Goal: Find specific page/section: Find specific page/section

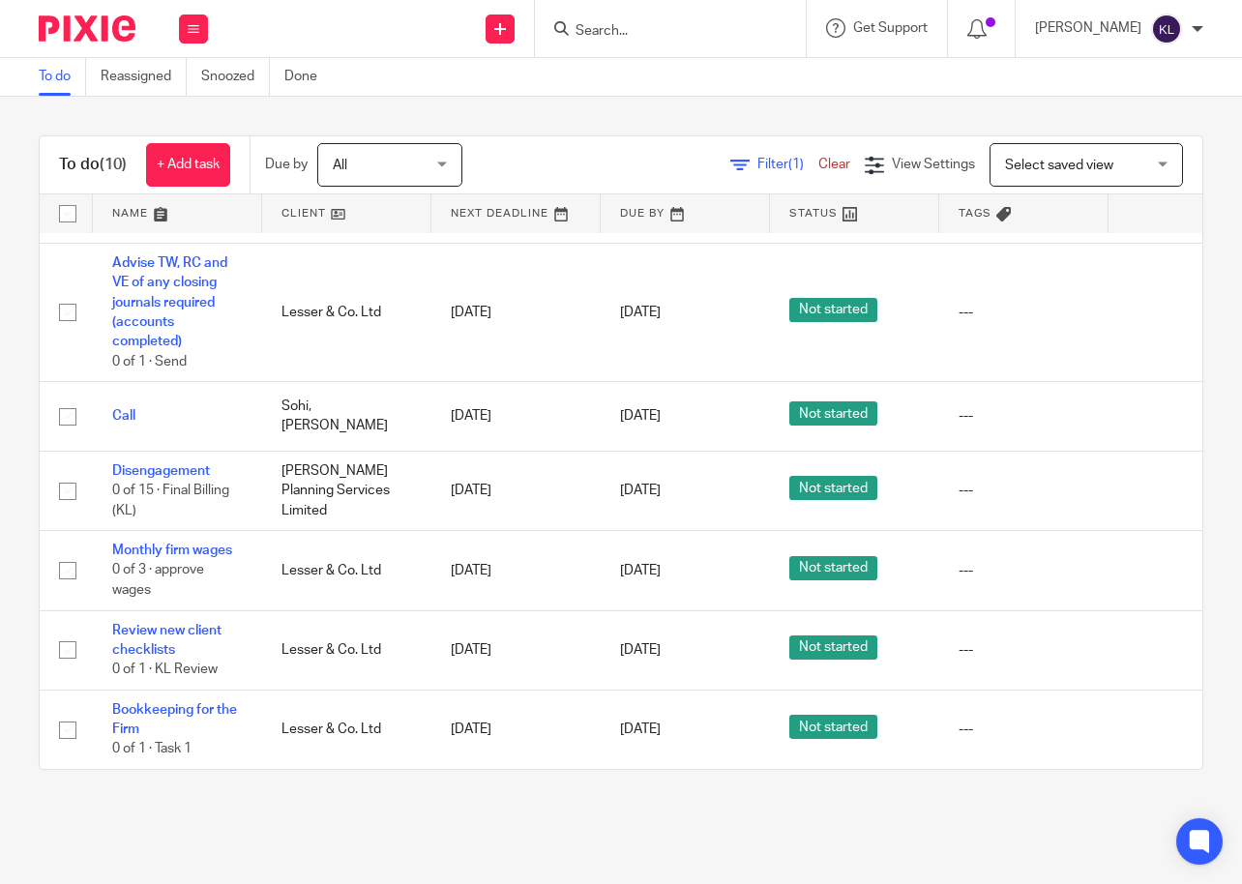
scroll to position [442, 119]
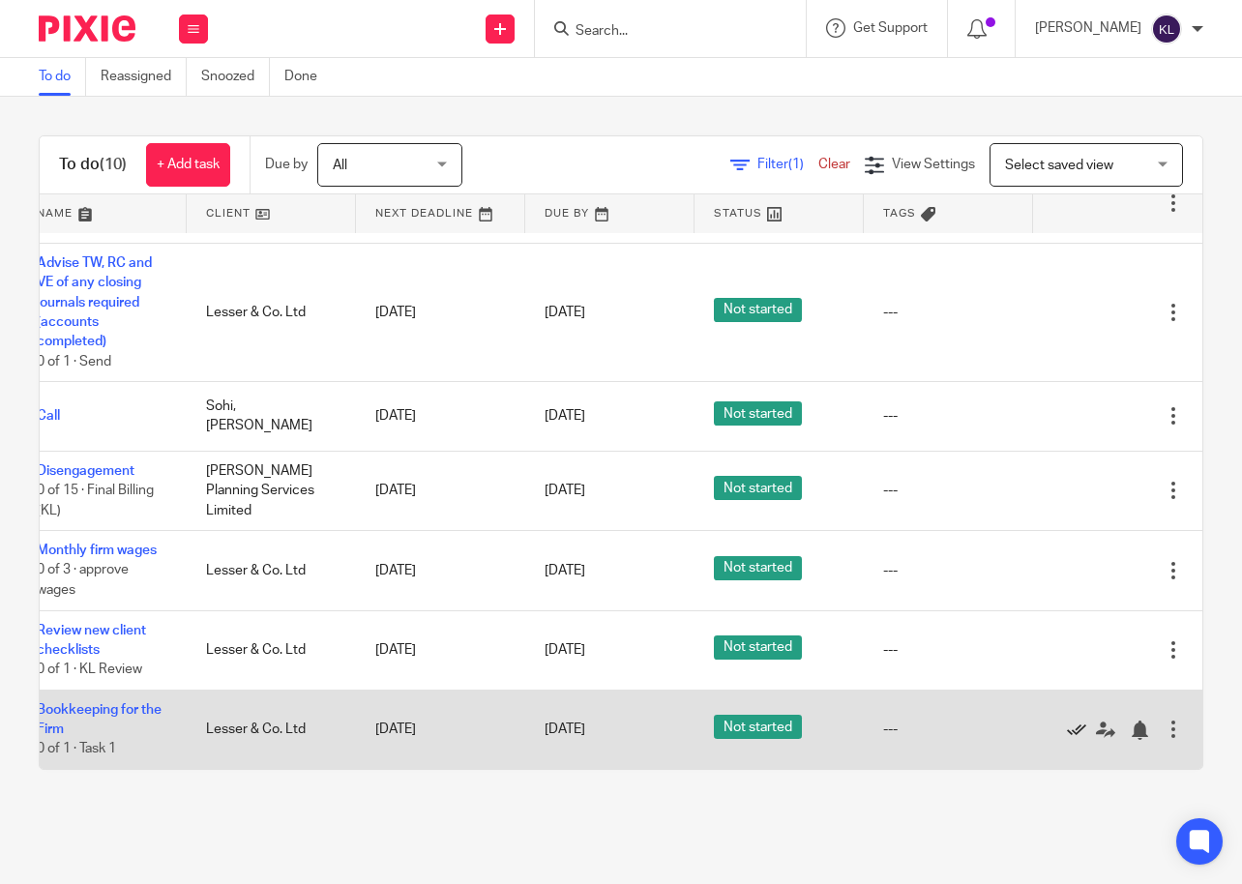
click at [1067, 720] on icon at bounding box center [1076, 729] width 19 height 19
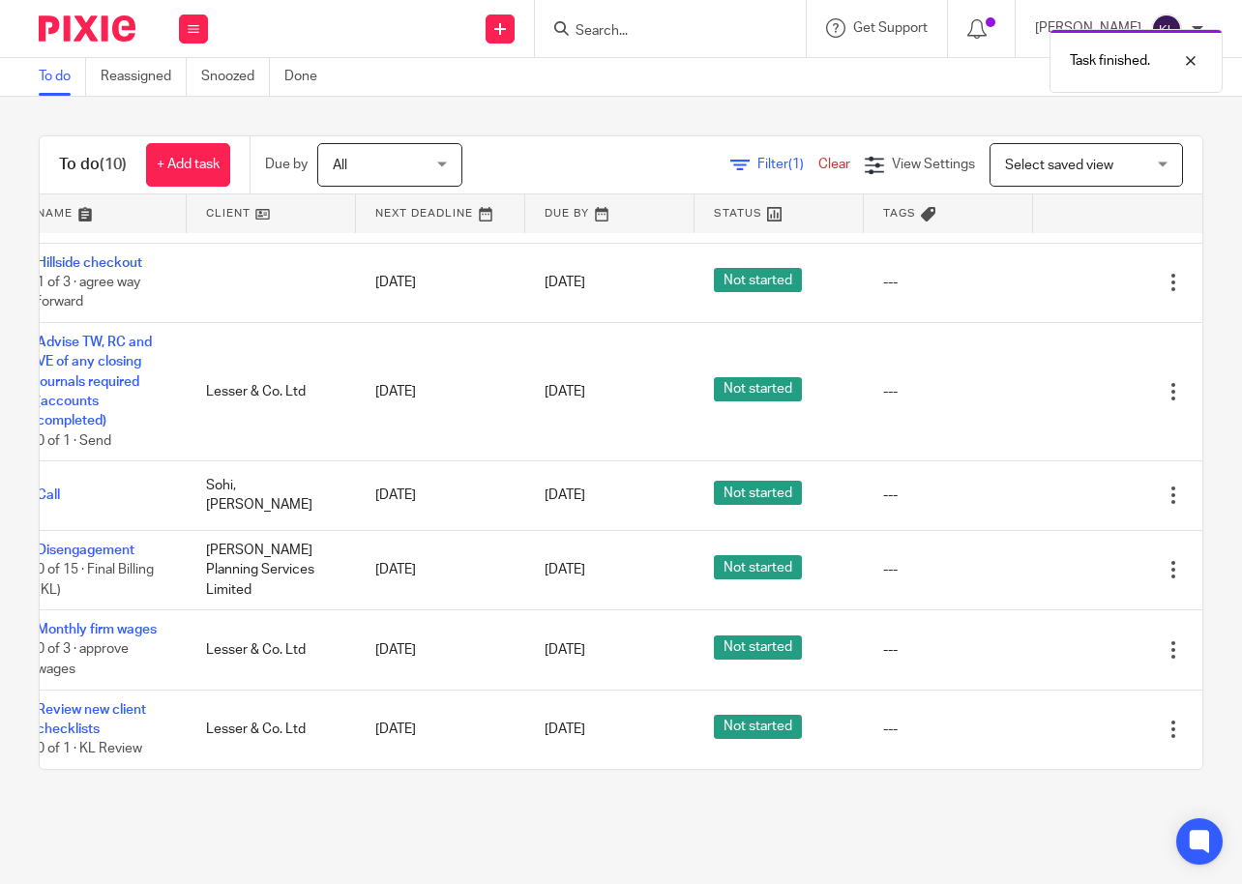
scroll to position [363, 0]
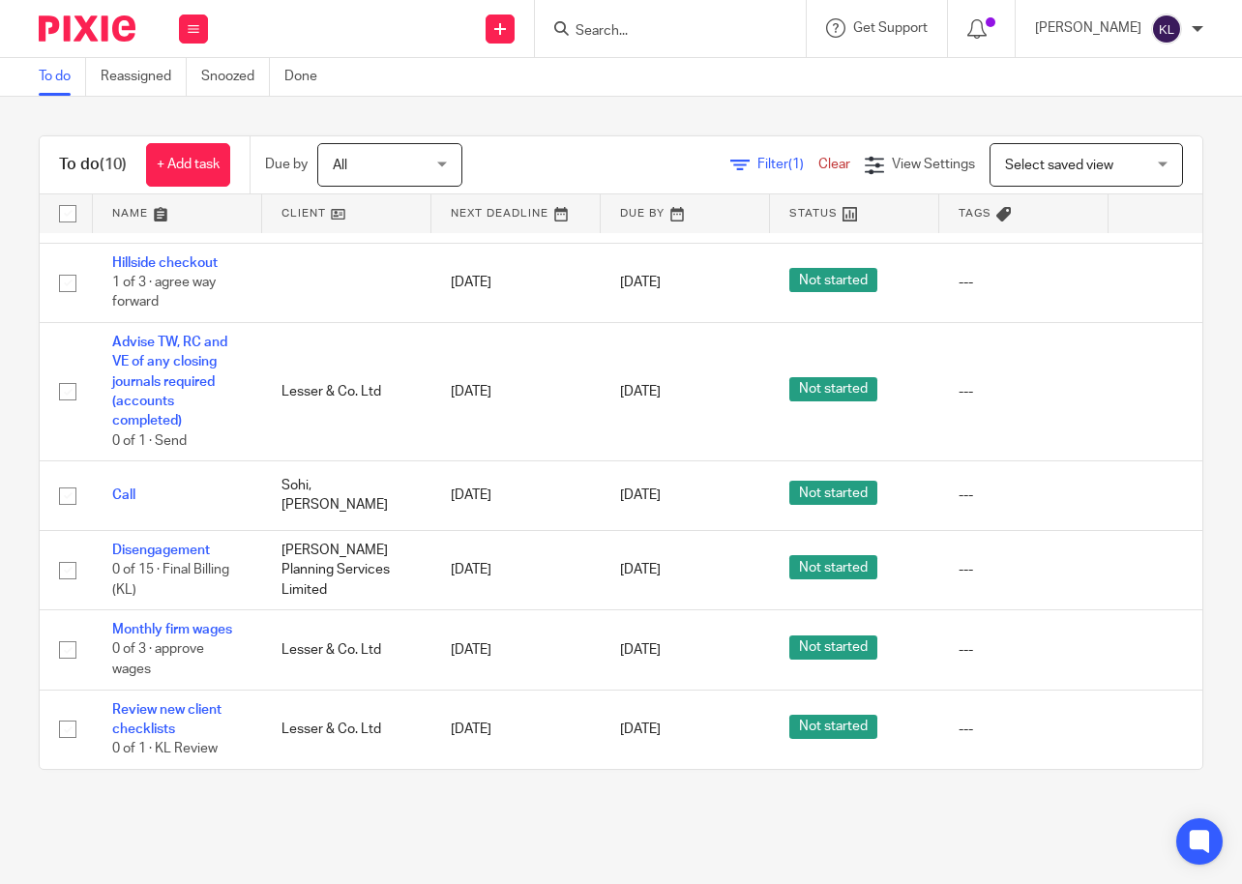
click at [717, 31] on input "Search" at bounding box center [660, 31] width 174 height 17
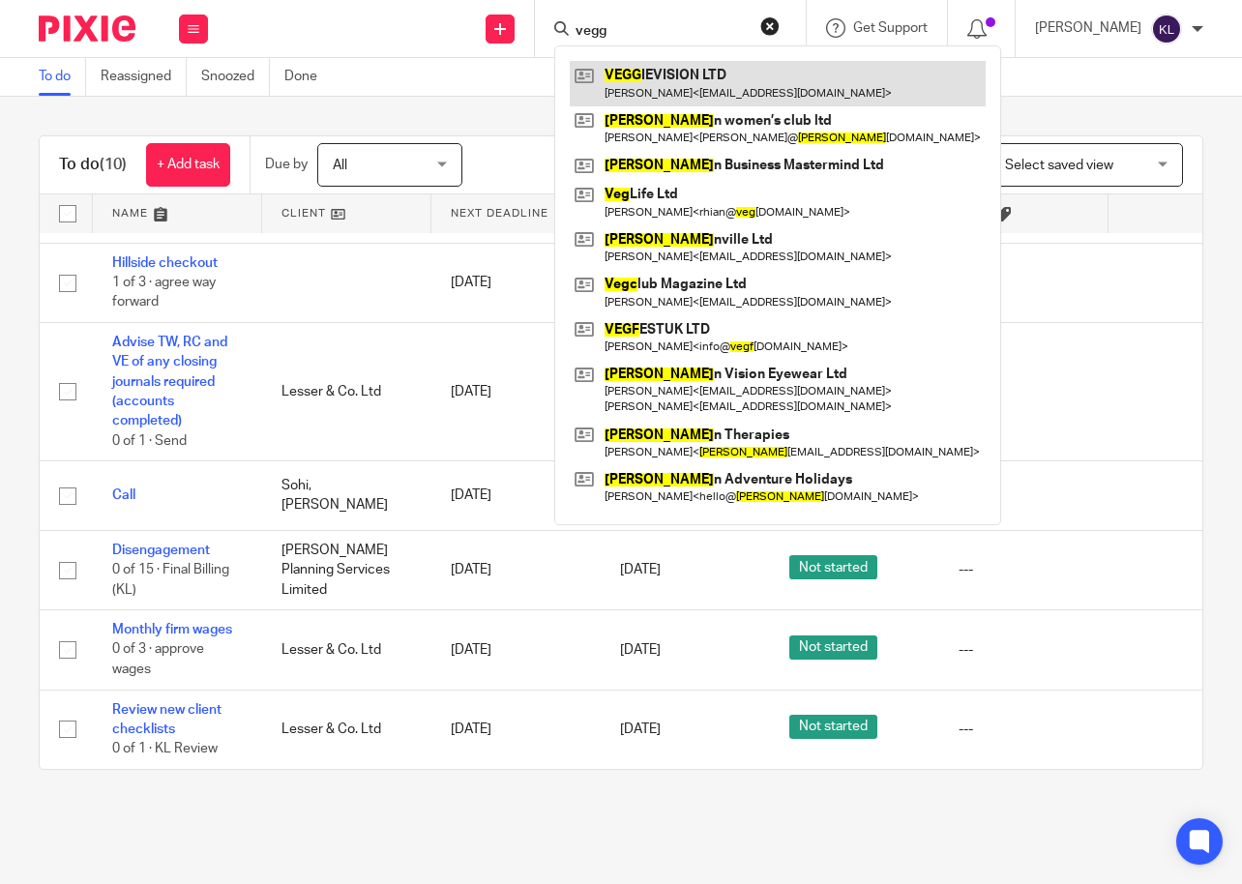
type input "vegg"
click at [707, 73] on link at bounding box center [778, 83] width 416 height 44
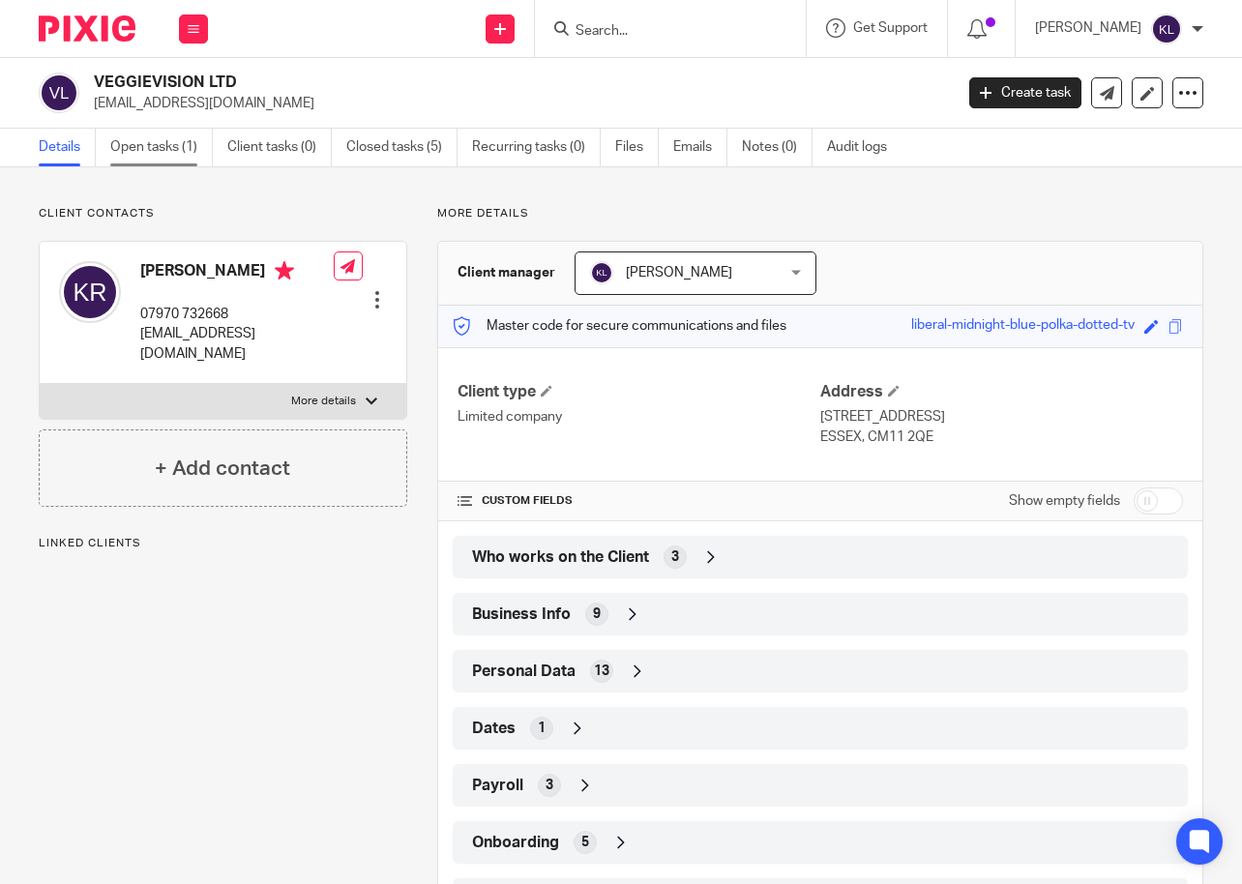
click at [165, 136] on link "Open tasks (1)" at bounding box center [161, 148] width 103 height 38
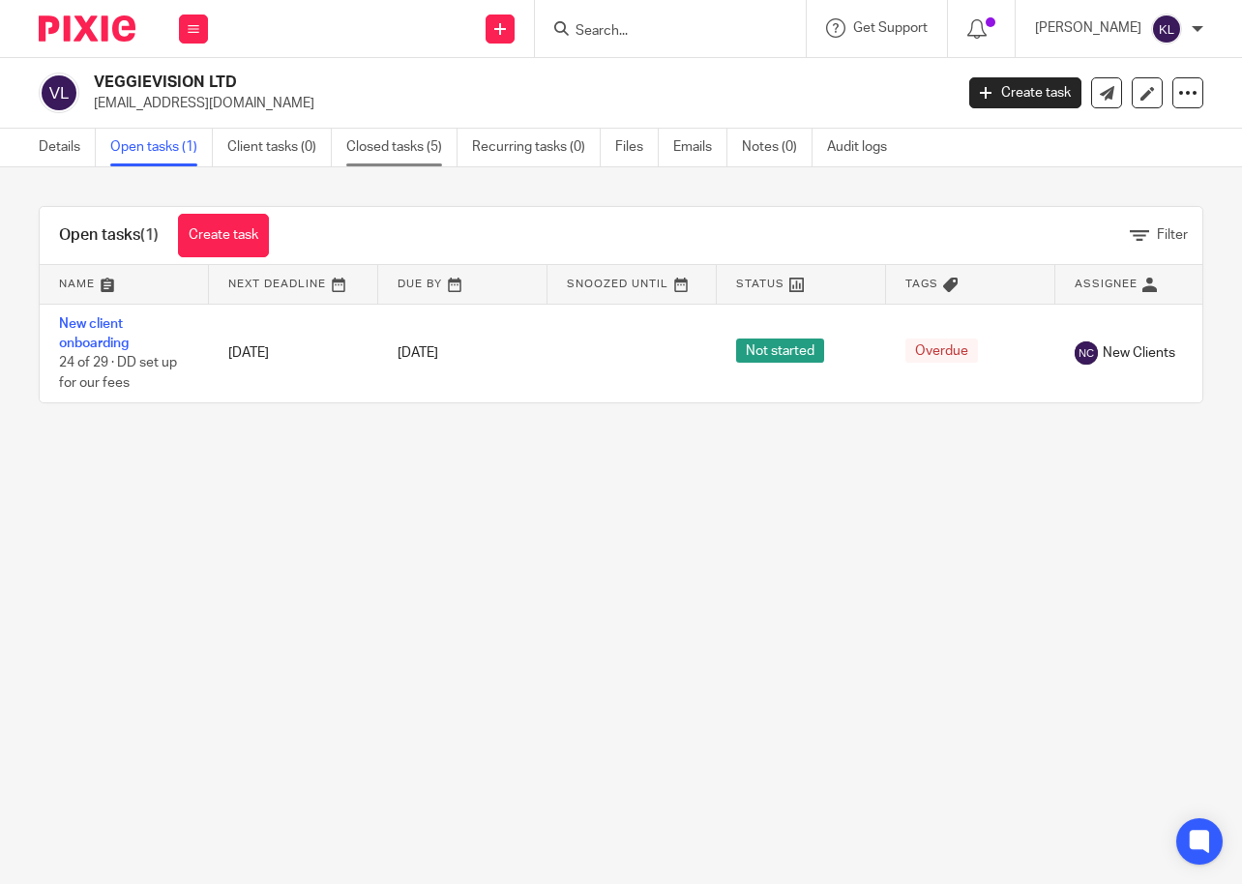
click at [413, 144] on link "Closed tasks (5)" at bounding box center [401, 148] width 111 height 38
